Goal: Transaction & Acquisition: Book appointment/travel/reservation

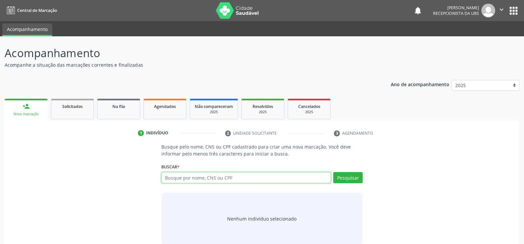
click at [178, 172] on input "text" at bounding box center [245, 177] width 169 height 11
type input "702003317979780"
click at [340, 174] on button "Pesquisar" at bounding box center [347, 177] width 29 height 11
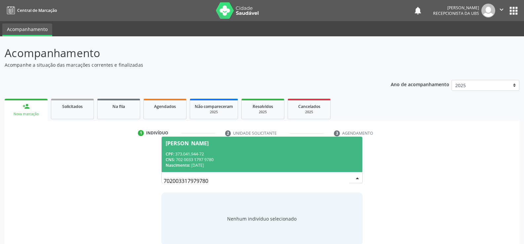
click at [184, 158] on div "CNS: 702 0033 1797 9780" at bounding box center [262, 160] width 193 height 6
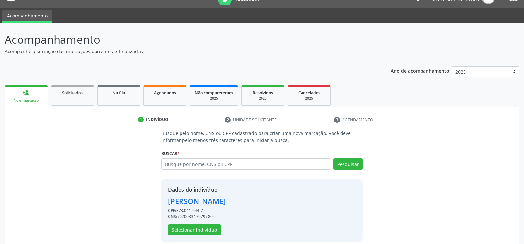
scroll to position [21, 0]
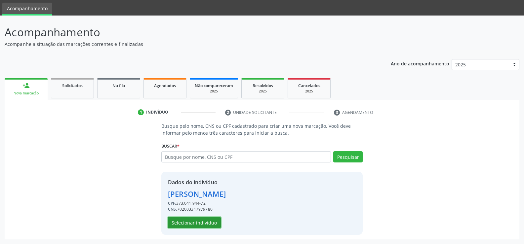
click at [199, 227] on button "Selecionar indivíduo" at bounding box center [194, 222] width 53 height 11
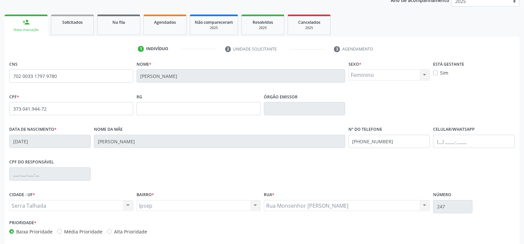
scroll to position [87, 0]
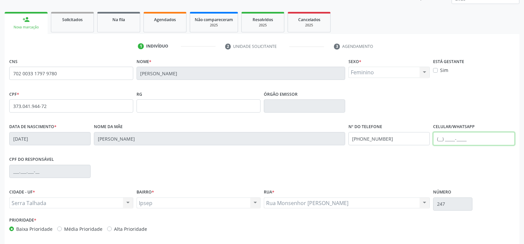
click at [438, 139] on input "text" at bounding box center [473, 138] width 81 height 13
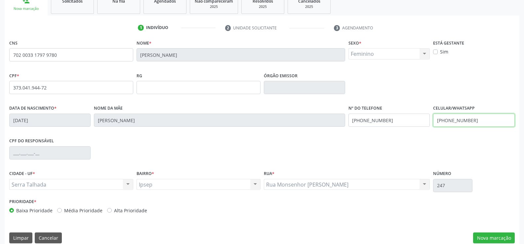
scroll to position [114, 0]
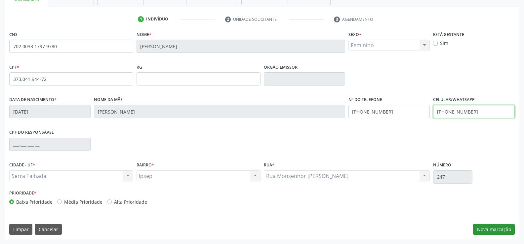
type input "[PHONE_NUMBER]"
click at [484, 229] on button "Nova marcação" at bounding box center [494, 229] width 42 height 11
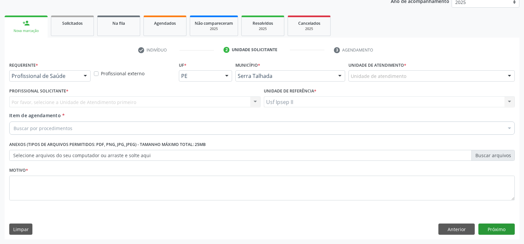
scroll to position [83, 0]
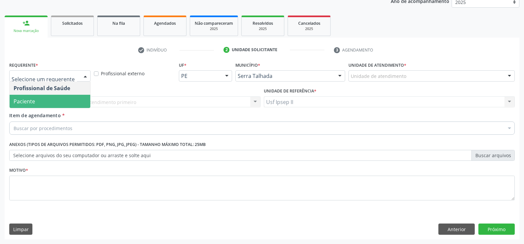
click at [31, 104] on span "Paciente" at bounding box center [24, 101] width 21 height 7
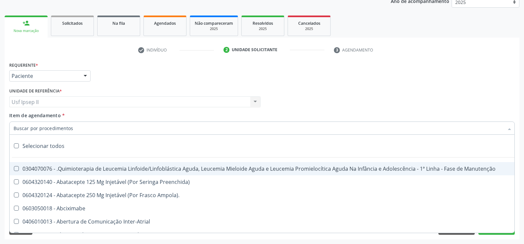
click at [23, 127] on input "Item de agendamento *" at bounding box center [259, 128] width 490 height 13
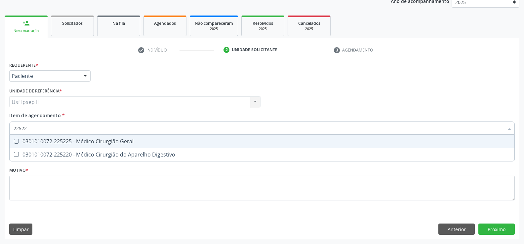
type input "225225"
click at [81, 147] on span "0301010072-225225 - Médico Cirurgião Geral" at bounding box center [262, 141] width 504 height 13
checkbox Geral "true"
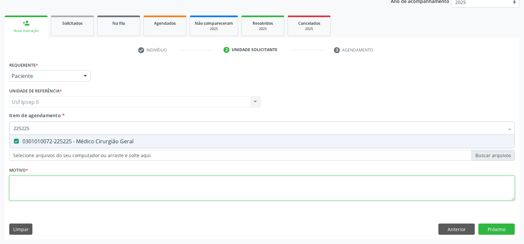
click at [55, 193] on div "Requerente * Paciente Profissional de Saúde Paciente Nenhum resultado encontrad…" at bounding box center [261, 135] width 505 height 150
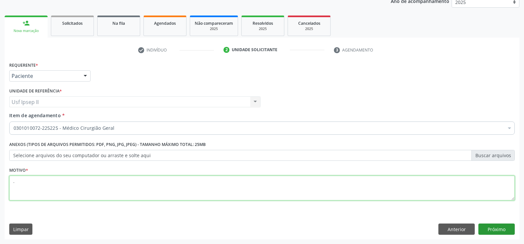
type textarea "."
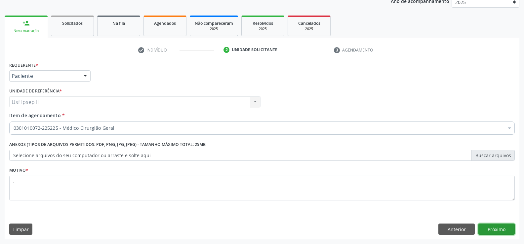
click at [487, 228] on button "Próximo" at bounding box center [496, 229] width 36 height 11
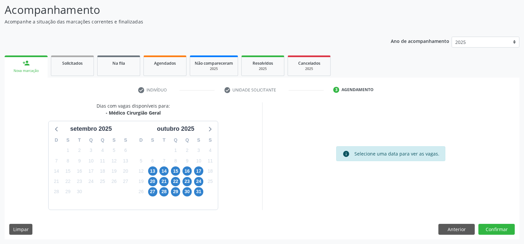
scroll to position [43, 0]
click at [151, 171] on span "13" at bounding box center [152, 171] width 9 height 9
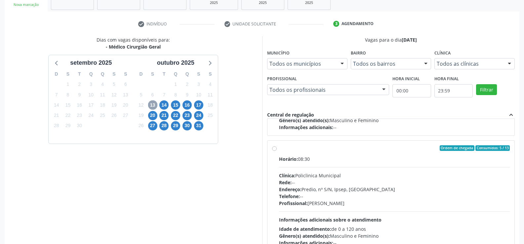
scroll to position [104, 0]
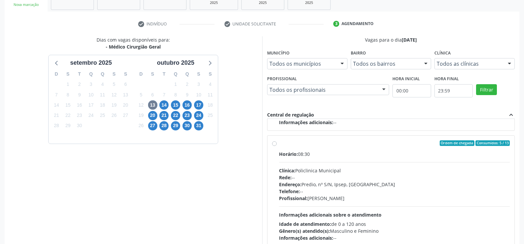
click at [279, 142] on label "Ordem de chegada Consumidos: 5 / 13 Horário: 08:30 Clínica: Policlinica Municip…" at bounding box center [394, 190] width 231 height 101
click at [276, 142] on input "Ordem de chegada Consumidos: 5 / 13 Horário: 08:30 Clínica: Policlinica Municip…" at bounding box center [274, 143] width 5 height 6
radio input "true"
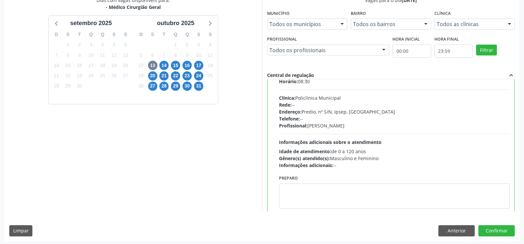
scroll to position [151, 0]
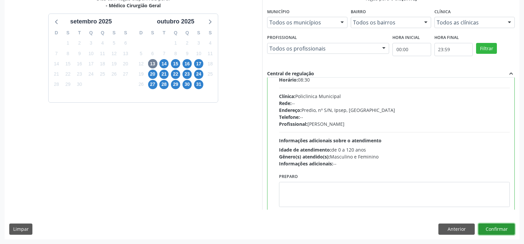
click at [496, 230] on button "Confirmar" at bounding box center [496, 229] width 36 height 11
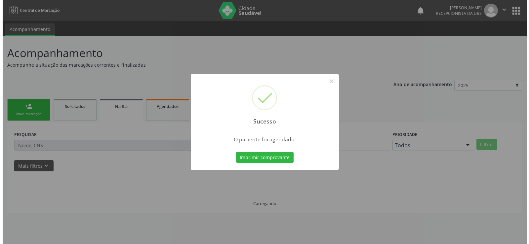
scroll to position [0, 0]
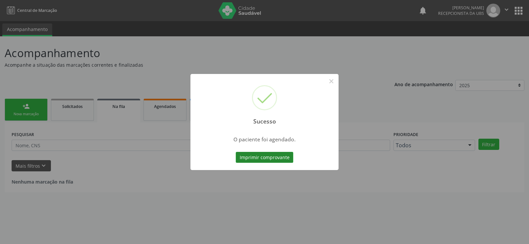
click at [276, 159] on button "Imprimir comprovante" at bounding box center [264, 157] width 57 height 11
